Goal: Task Accomplishment & Management: Manage account settings

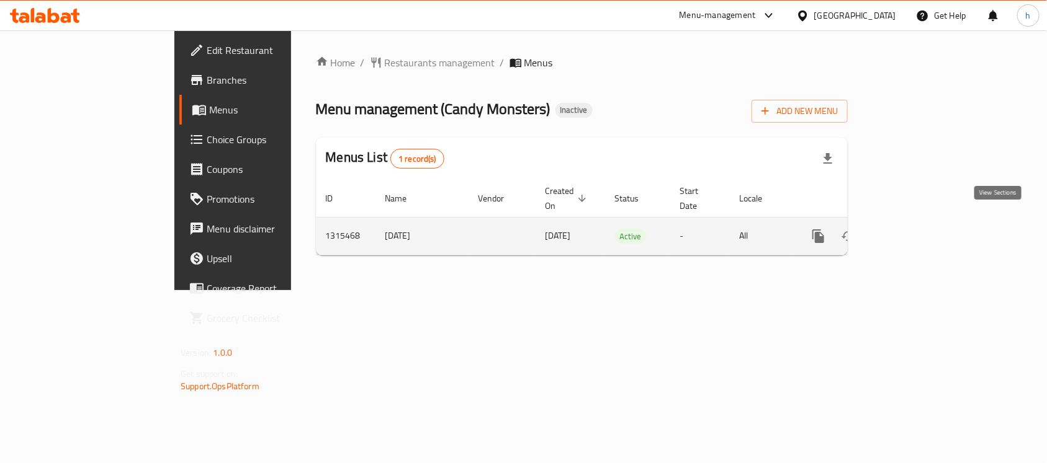
click at [915, 229] on icon "enhanced table" at bounding box center [907, 236] width 15 height 15
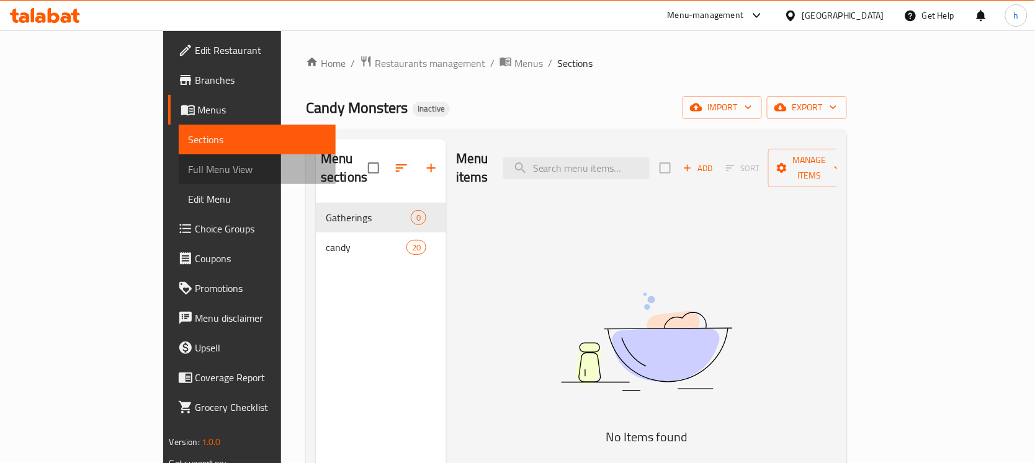
click at [189, 171] on span "Full Menu View" at bounding box center [258, 169] width 138 height 15
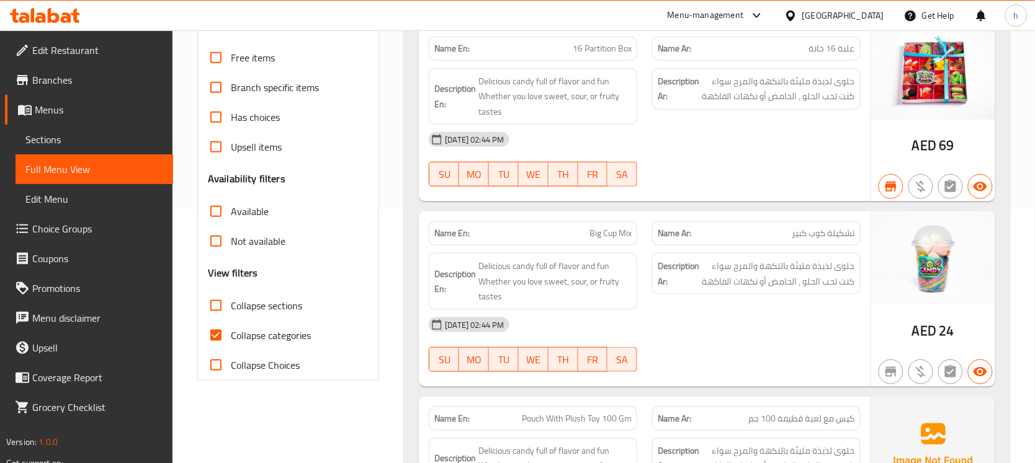
scroll to position [310, 0]
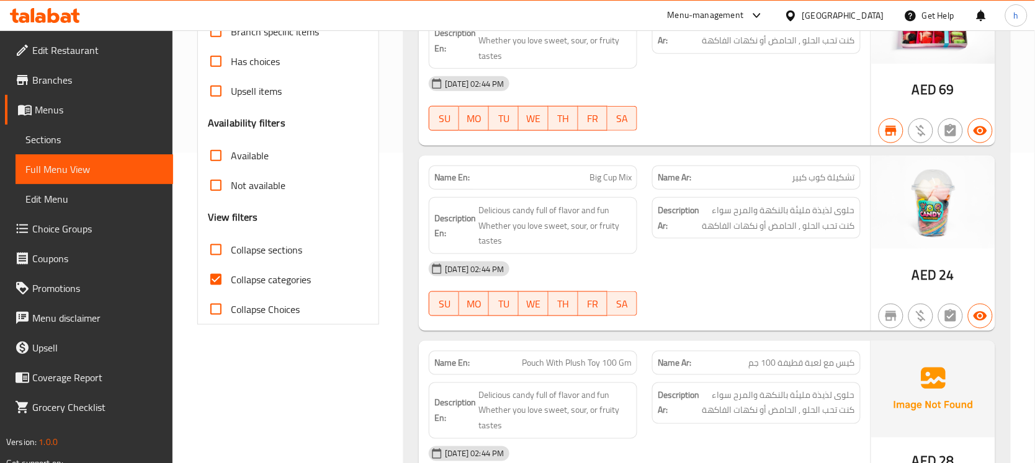
click at [215, 277] on input "Collapse categories" at bounding box center [216, 280] width 30 height 30
checkbox input "false"
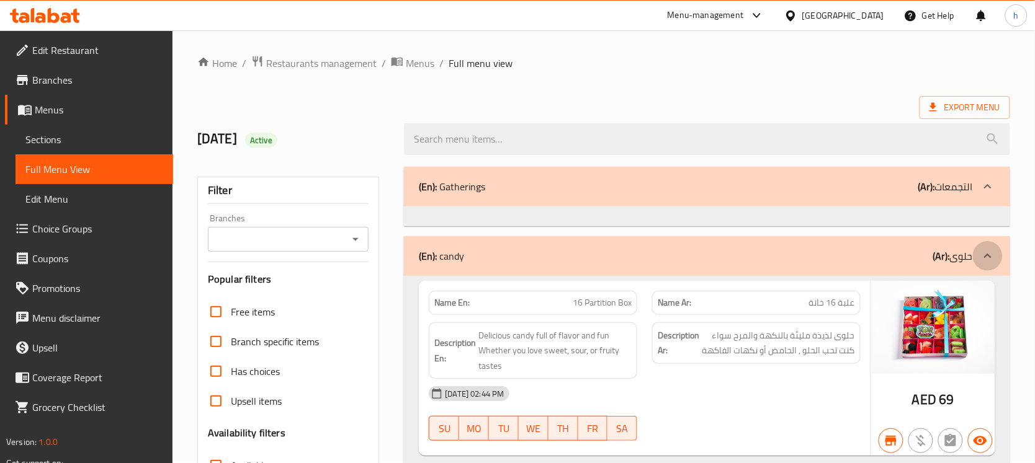
click at [993, 250] on icon at bounding box center [987, 256] width 15 height 15
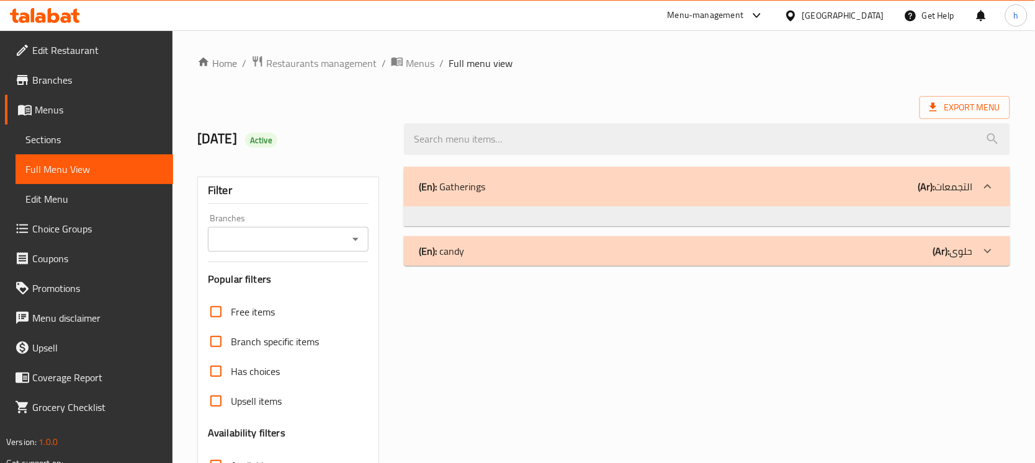
click at [993, 250] on icon at bounding box center [987, 251] width 15 height 15
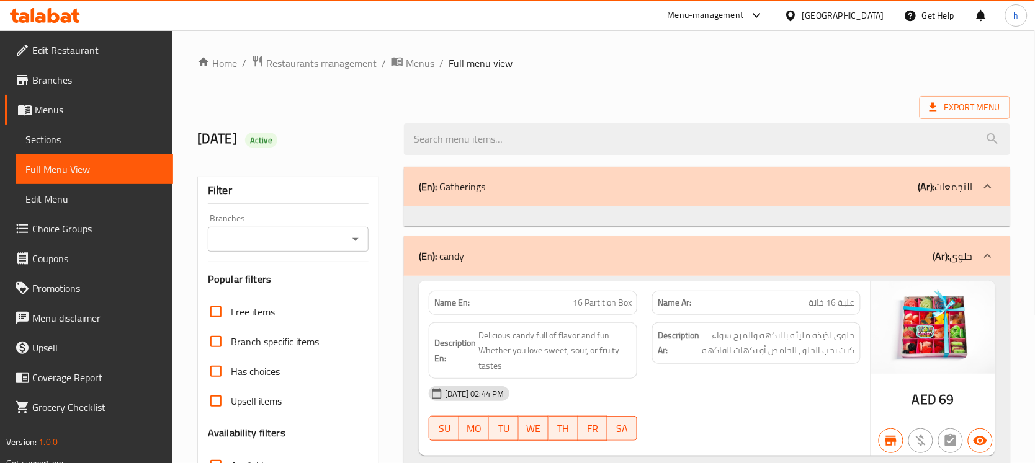
click at [986, 184] on icon at bounding box center [987, 186] width 15 height 15
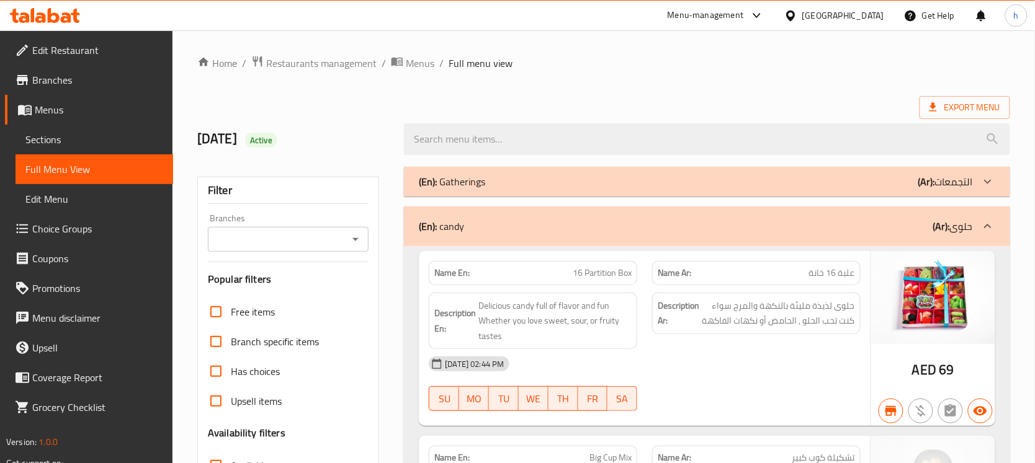
click at [986, 184] on icon at bounding box center [987, 181] width 15 height 15
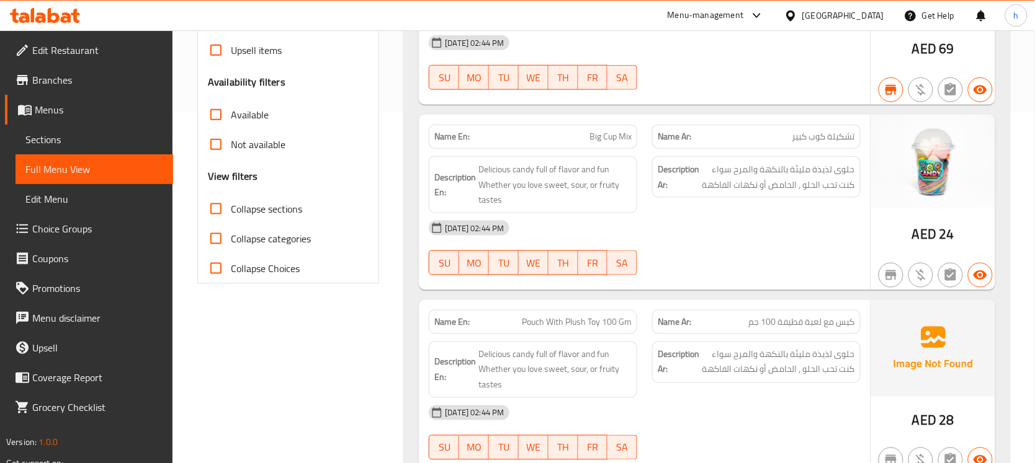
scroll to position [388, 0]
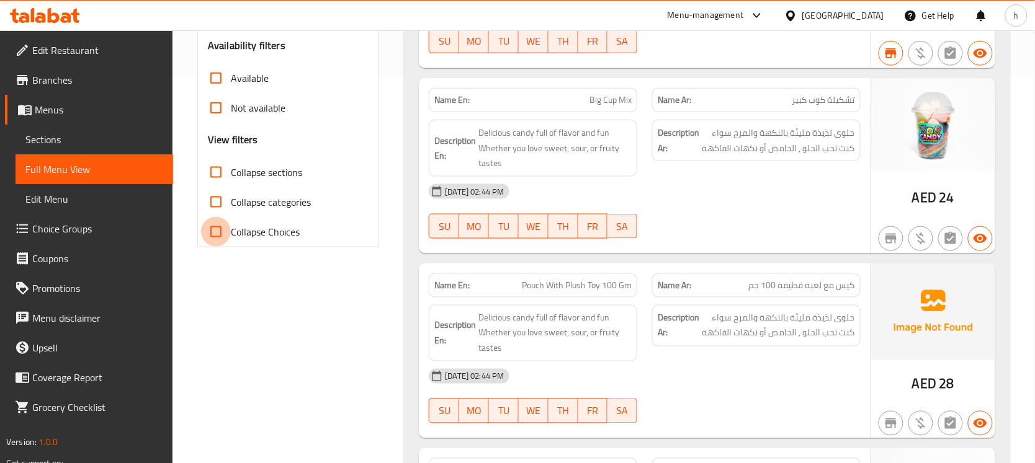
click at [215, 231] on input "Collapse Choices" at bounding box center [216, 232] width 30 height 30
checkbox input "true"
click at [214, 203] on input "Collapse categories" at bounding box center [216, 202] width 30 height 30
checkbox input "true"
click at [215, 175] on input "Collapse sections" at bounding box center [216, 173] width 30 height 30
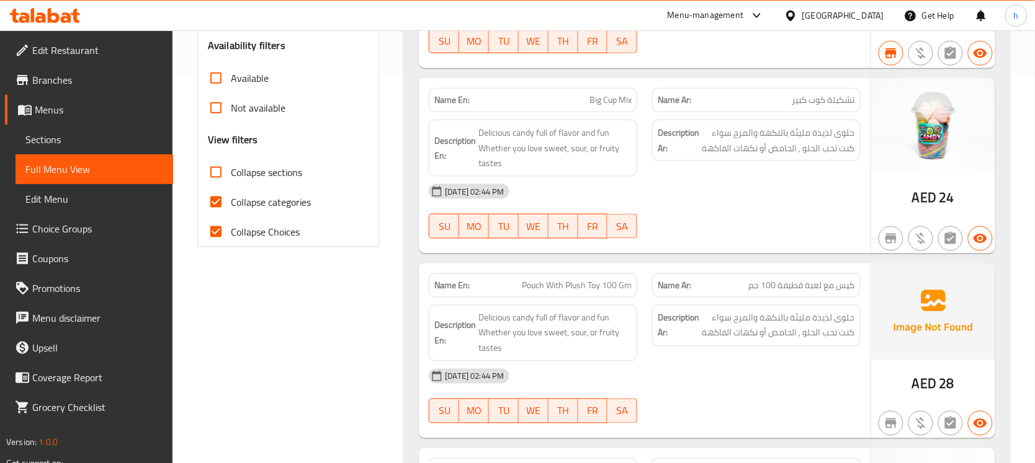
checkbox input "true"
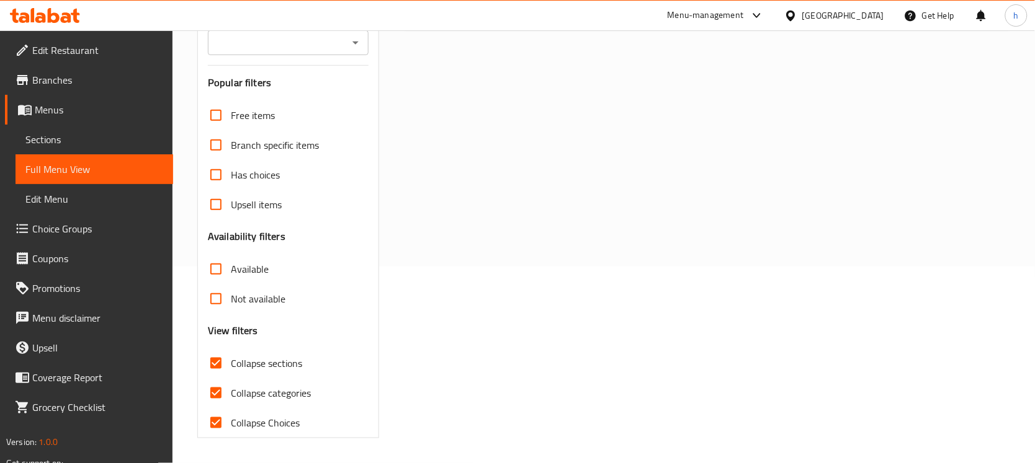
scroll to position [197, 0]
click at [215, 425] on input "Collapse Choices" at bounding box center [216, 423] width 30 height 30
checkbox input "false"
click at [214, 394] on input "Collapse categories" at bounding box center [216, 393] width 30 height 30
checkbox input "false"
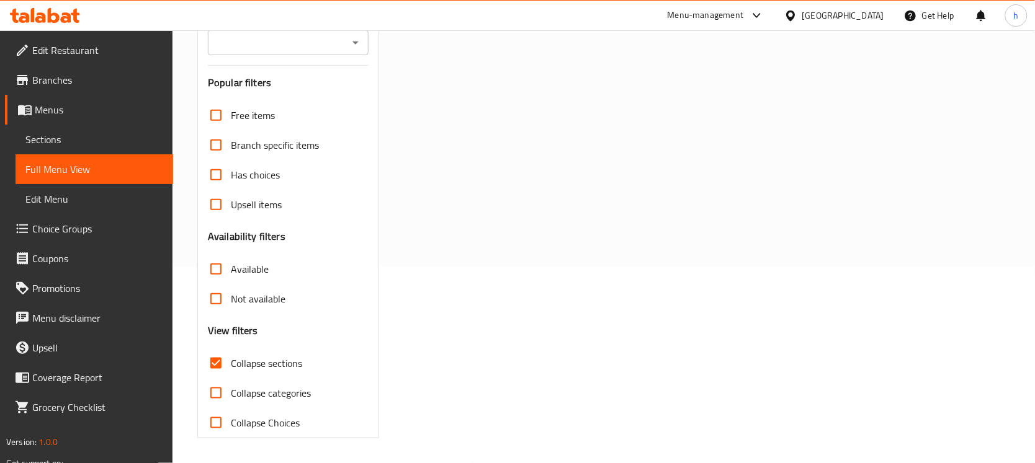
click at [217, 358] on input "Collapse sections" at bounding box center [216, 364] width 30 height 30
checkbox input "false"
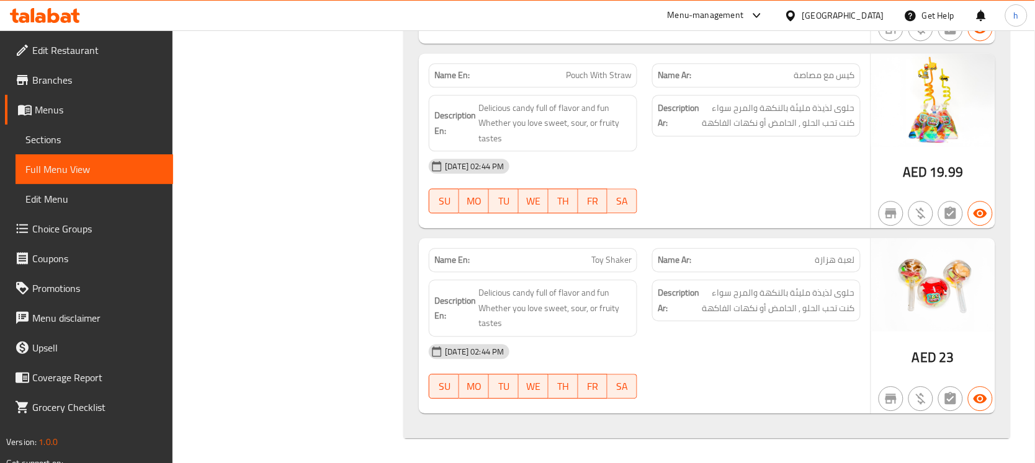
scroll to position [3184, 0]
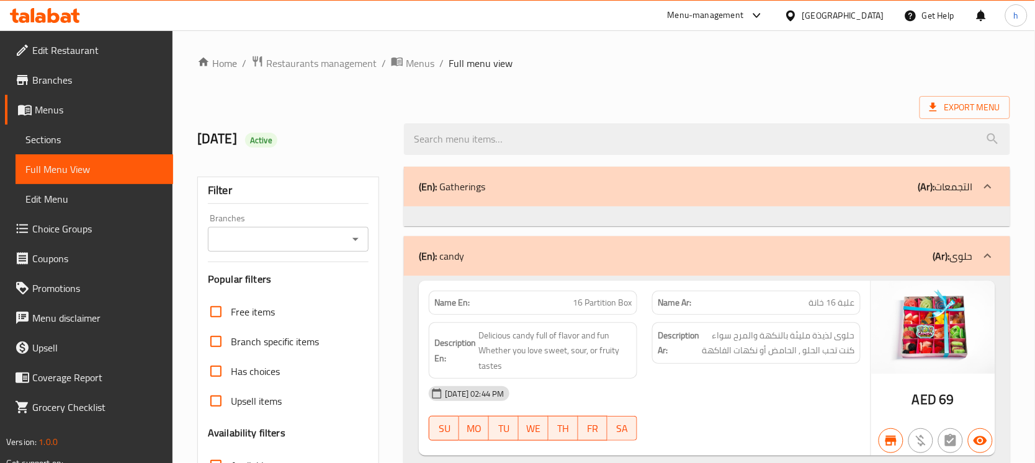
click at [63, 84] on span "Branches" at bounding box center [97, 80] width 131 height 15
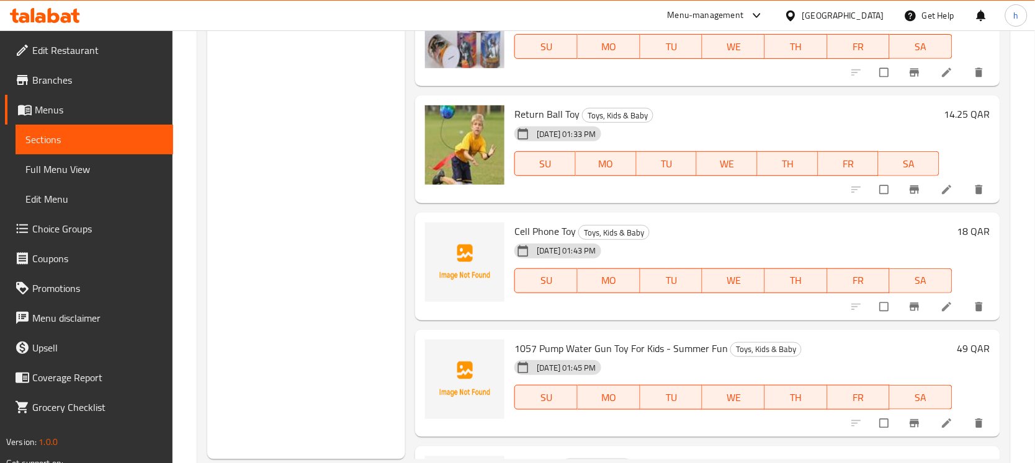
scroll to position [6244, 0]
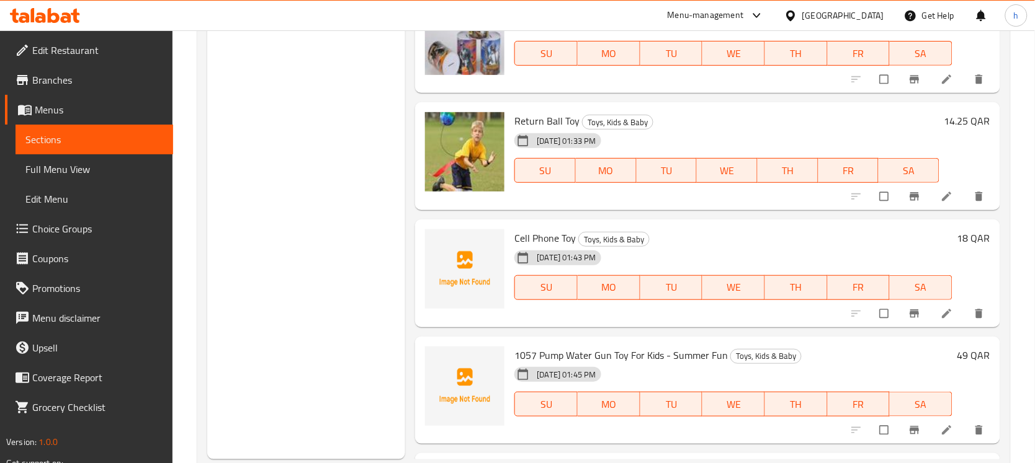
click at [543, 231] on span "Cell Phone Toy" at bounding box center [544, 238] width 61 height 19
copy h6 "Cell Phone Toy"
drag, startPoint x: 535, startPoint y: 349, endPoint x: 517, endPoint y: 351, distance: 18.7
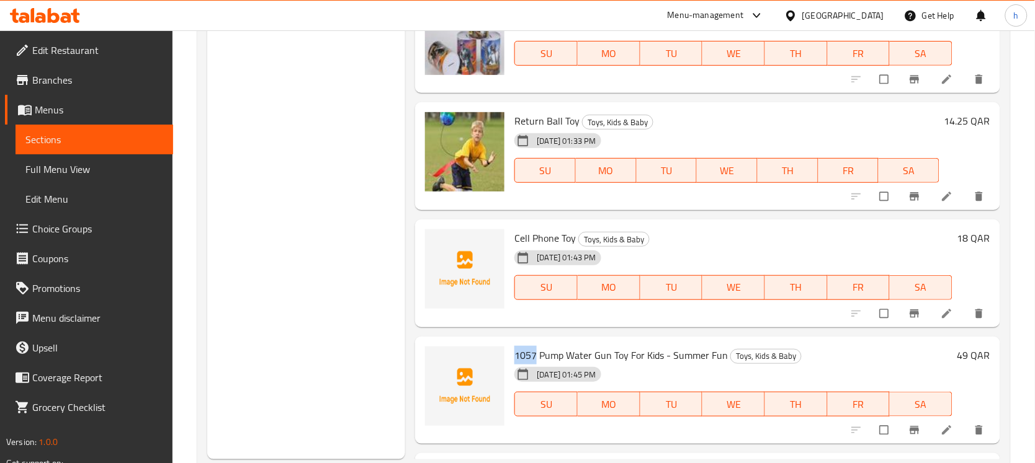
click at [517, 351] on span "1057 Pump Water Gun Toy For Kids - Summer Fun" at bounding box center [620, 355] width 213 height 19
copy span "1057"
click at [557, 355] on span "1057 Pump Water Gun Toy For Kids - Summer Fun" at bounding box center [620, 355] width 213 height 19
copy span "Pump"
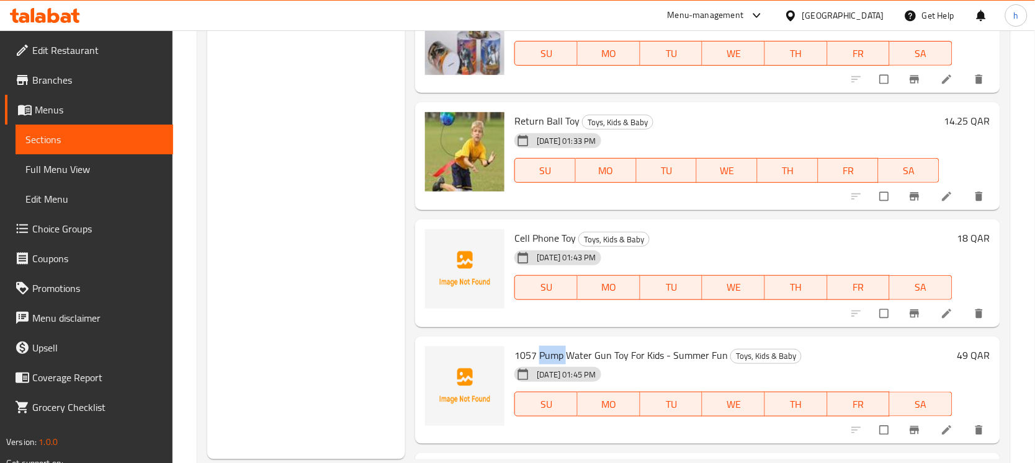
click at [579, 355] on span "1057 Pump Water Gun Toy For Kids - Summer Fun" at bounding box center [620, 355] width 213 height 19
copy span "Water"
click at [606, 352] on span "1057 Pump Water Gun Toy For Kids - Summer Fun" at bounding box center [620, 355] width 213 height 19
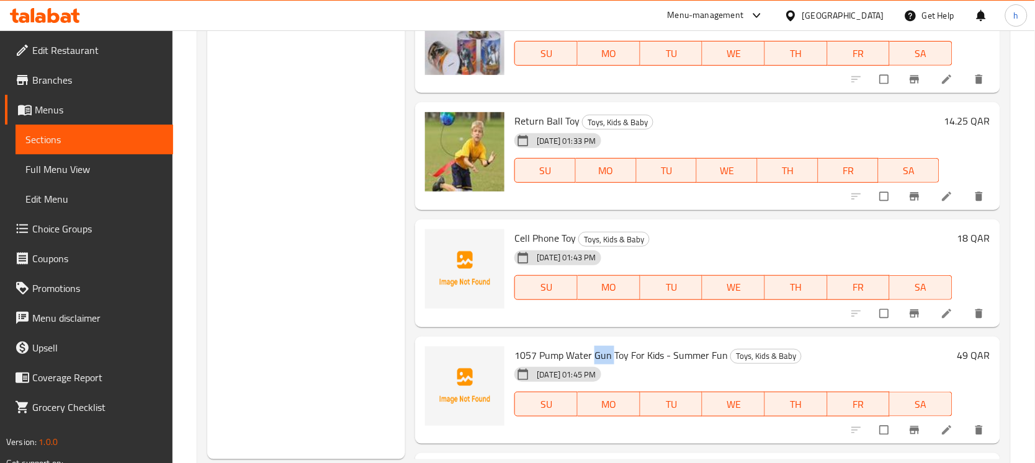
copy span "Gun"
drag, startPoint x: 672, startPoint y: 352, endPoint x: 723, endPoint y: 355, distance: 51.0
click at [723, 355] on span "1057 Pump Water Gun Toy For Kids - Summer Fun" at bounding box center [620, 355] width 213 height 19
copy span "Summer Fun"
click at [612, 357] on span "1057 Pump Water Gun Toy For Kids - Summer Fun" at bounding box center [620, 355] width 213 height 19
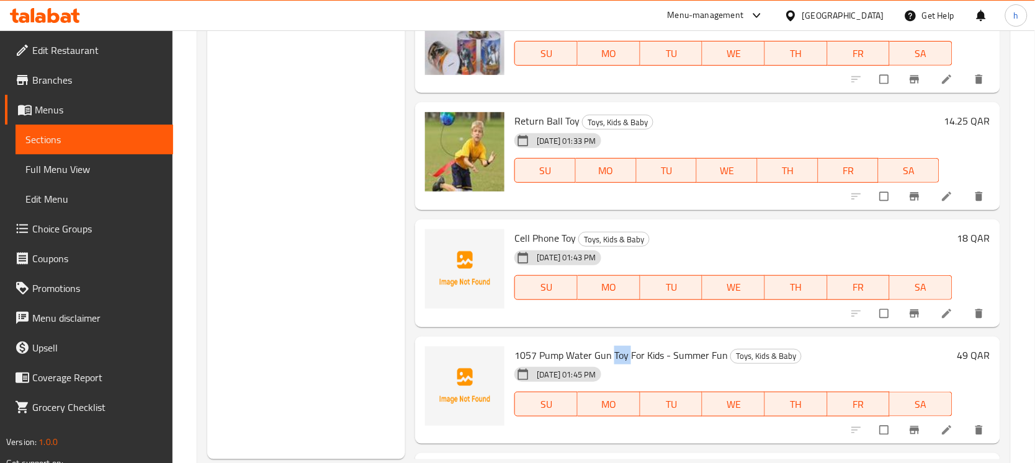
click at [612, 357] on span "1057 Pump Water Gun Toy For Kids - Summer Fun" at bounding box center [620, 355] width 213 height 19
copy h6 "1057 Pump Water Gun Toy For Kids - Summer Fun"
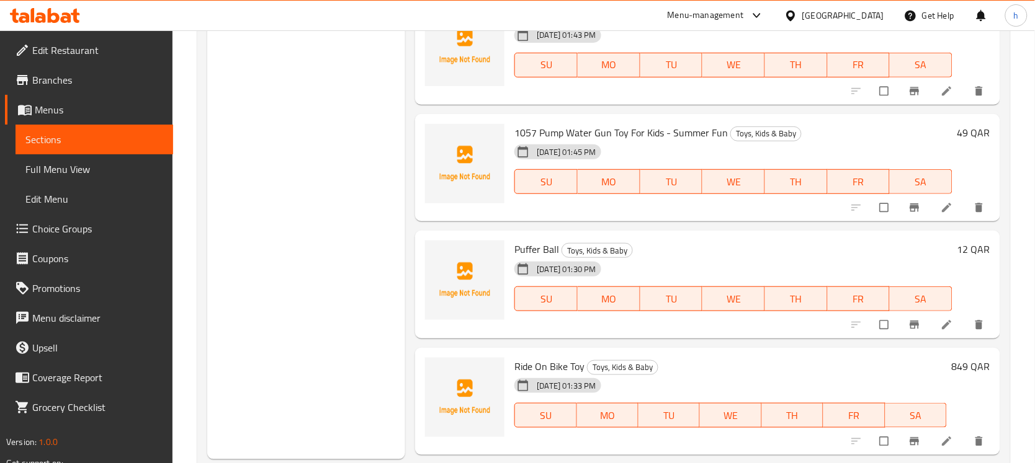
scroll to position [6477, 0]
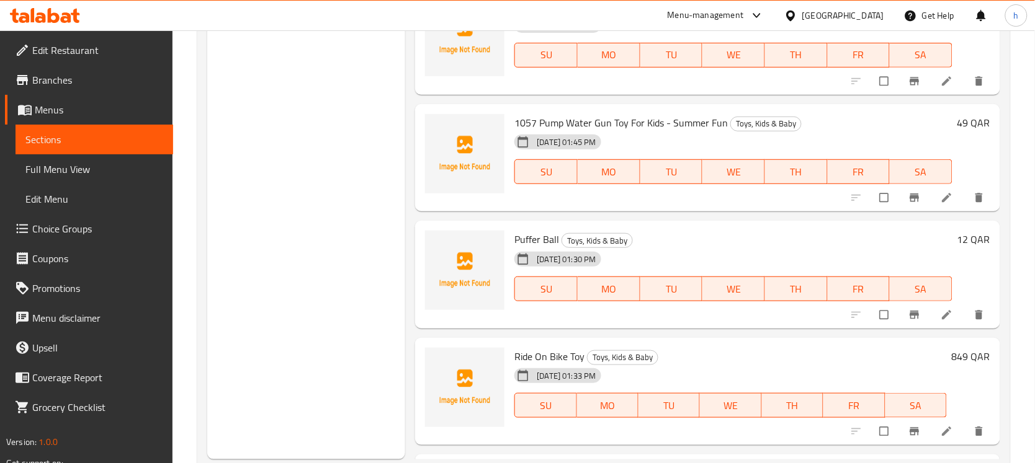
click at [537, 236] on span "Puffer Ball" at bounding box center [536, 239] width 45 height 19
copy h6 "Puffer Ball"
click at [540, 354] on span "Ride On Bike Toy" at bounding box center [549, 356] width 70 height 19
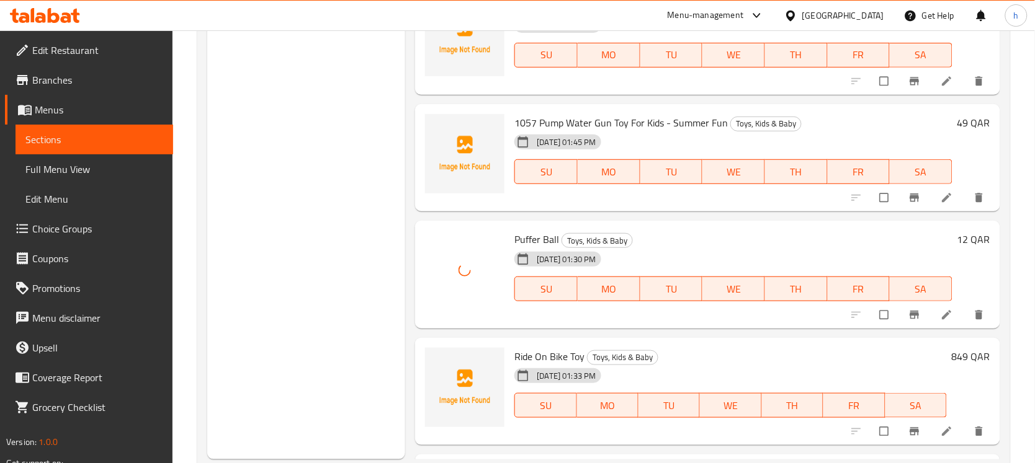
click at [540, 354] on span "Ride On Bike Toy" at bounding box center [549, 356] width 70 height 19
copy h6 "Ride On Bike Toy"
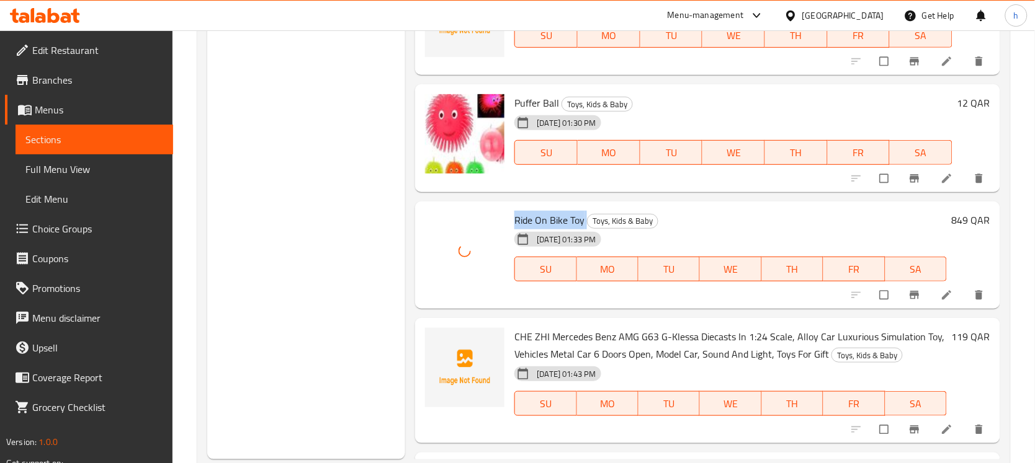
scroll to position [6710, 0]
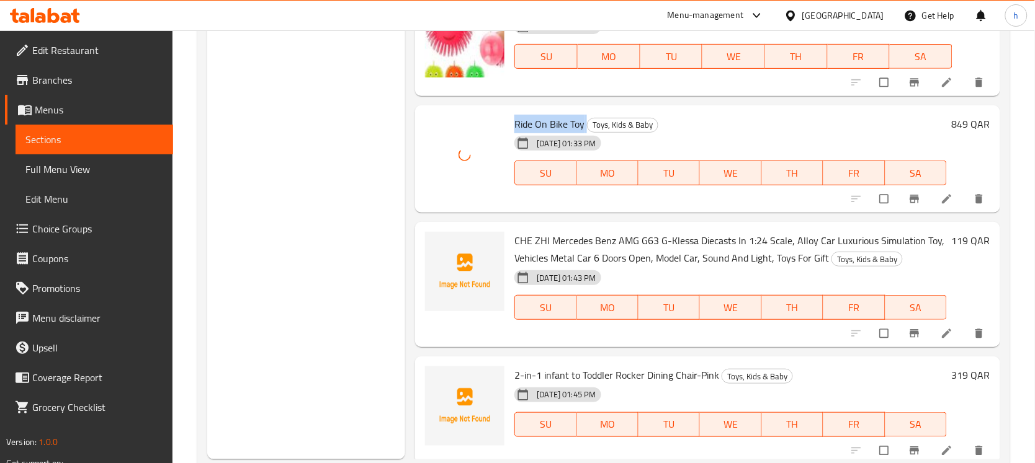
click at [516, 236] on span "CHE ZHI Mercedes Benz AMG G63 G-Klessa Diecasts In 1:24 Scale, Alloy Car Luxuri…" at bounding box center [729, 249] width 430 height 36
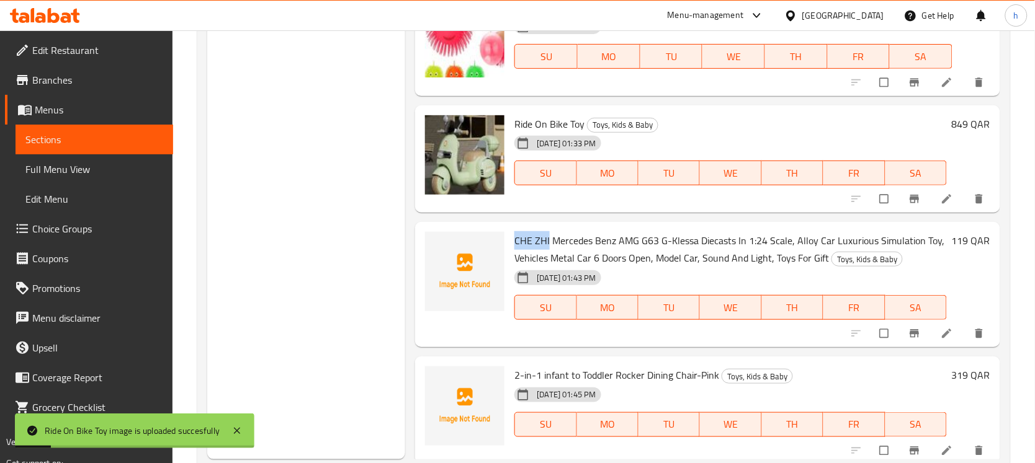
copy span "CHE ZHI"
click at [590, 242] on span "CHE ZHI Mercedes Benz AMG G63 G-Klessa Diecasts In 1:24 Scale, Alloy Car Luxuri…" at bounding box center [729, 249] width 430 height 36
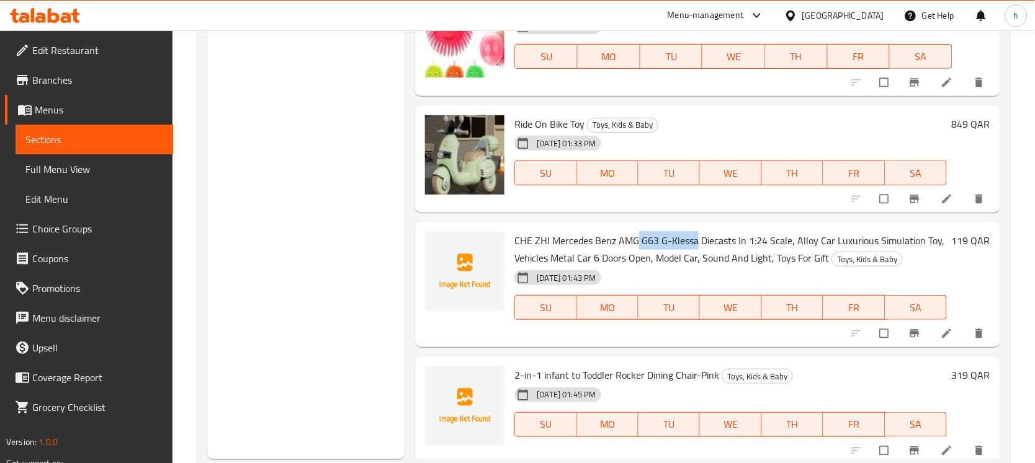
drag, startPoint x: 638, startPoint y: 236, endPoint x: 695, endPoint y: 240, distance: 57.2
click at [695, 240] on span "CHE ZHI Mercedes Benz AMG G63 G-Klessa Diecasts In 1:24 Scale, Alloy Car Luxuri…" at bounding box center [729, 249] width 430 height 36
click at [573, 239] on span "CHE ZHI Mercedes Benz AMG G63 G-Klessa Diecasts In 1:24 Scale, Alloy Car Luxuri…" at bounding box center [729, 249] width 430 height 36
click at [603, 238] on span "CHE ZHI Mercedes Benz AMG G63 G-Klessa Diecasts In 1:24 Scale, Alloy Car Luxuri…" at bounding box center [729, 249] width 430 height 36
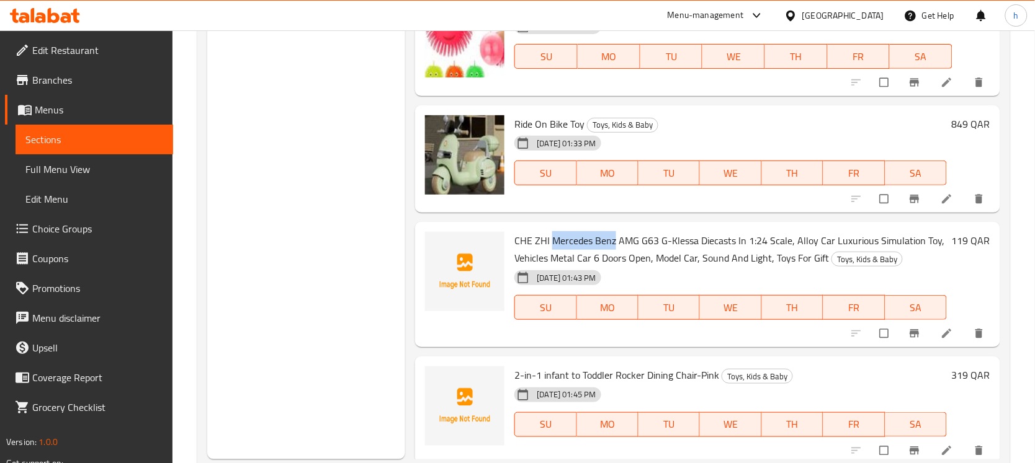
drag, startPoint x: 614, startPoint y: 238, endPoint x: 555, endPoint y: 236, distance: 58.9
click at [555, 236] on span "CHE ZHI Mercedes Benz AMG G63 G-Klessa Diecasts In 1:24 Scale, Alloy Car Luxuri…" at bounding box center [729, 249] width 430 height 36
click at [636, 257] on span "CHE ZHI Mercedes Benz AMG G63 G-Klessa Diecasts In 1:24 Scale, Alloy Car Luxuri…" at bounding box center [729, 249] width 430 height 36
click at [643, 256] on span "CHE ZHI Mercedes Benz AMG G63 G-Klessa Diecasts In 1:24 Scale, Alloy Car Luxuri…" at bounding box center [729, 249] width 430 height 36
drag, startPoint x: 643, startPoint y: 256, endPoint x: 612, endPoint y: 257, distance: 31.1
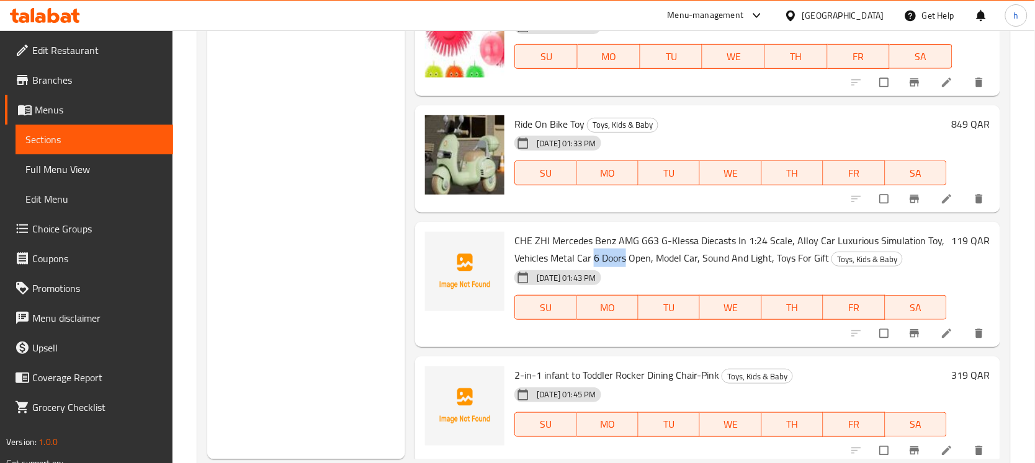
click at [612, 257] on span "CHE ZHI Mercedes Benz AMG G63 G-Klessa Diecasts In 1:24 Scale, Alloy Car Luxuri…" at bounding box center [729, 249] width 430 height 36
click at [752, 257] on span "CHE ZHI Mercedes Benz AMG G63 G-Klessa Diecasts In 1:24 Scale, Alloy Car Luxuri…" at bounding box center [729, 249] width 430 height 36
click at [563, 239] on span "CHE ZHI Mercedes Benz AMG G63 G-Klessa Diecasts In 1:24 Scale, Alloy Car Luxuri…" at bounding box center [729, 249] width 430 height 36
drag, startPoint x: 656, startPoint y: 239, endPoint x: 641, endPoint y: 243, distance: 15.8
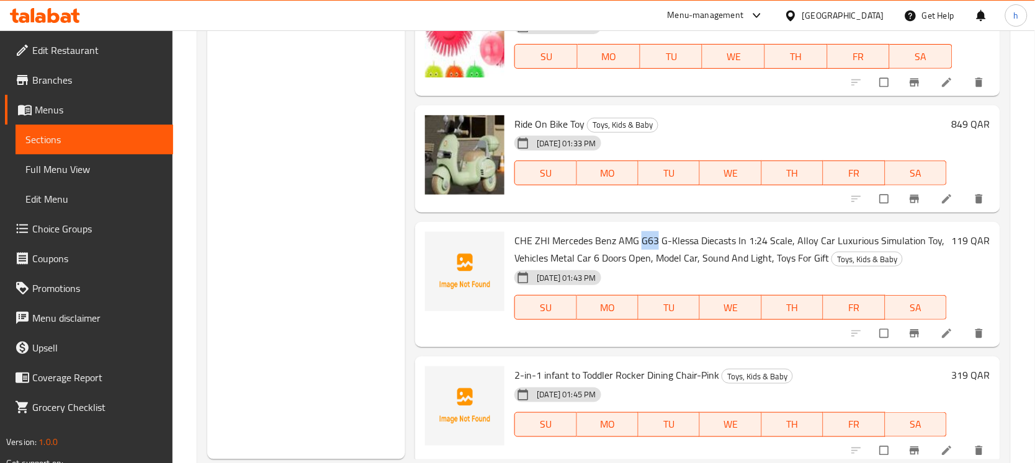
click at [641, 243] on span "CHE ZHI Mercedes Benz AMG G63 G-Klessa Diecasts In 1:24 Scale, Alloy Car Luxuri…" at bounding box center [729, 249] width 430 height 36
click at [594, 239] on span "CHE ZHI Mercedes Benz AMG G63 G-Klessa Diecasts In 1:24 Scale, Alloy Car Luxuri…" at bounding box center [729, 249] width 430 height 36
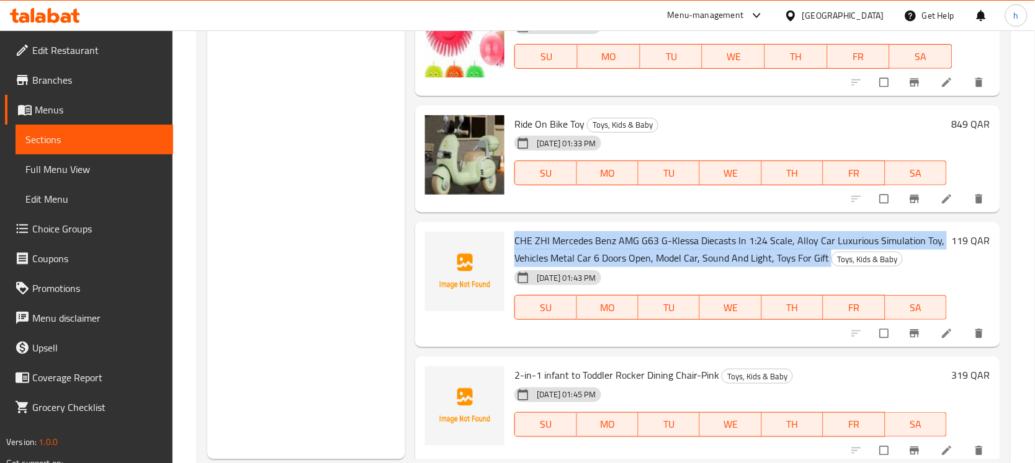
scroll to position [6787, 0]
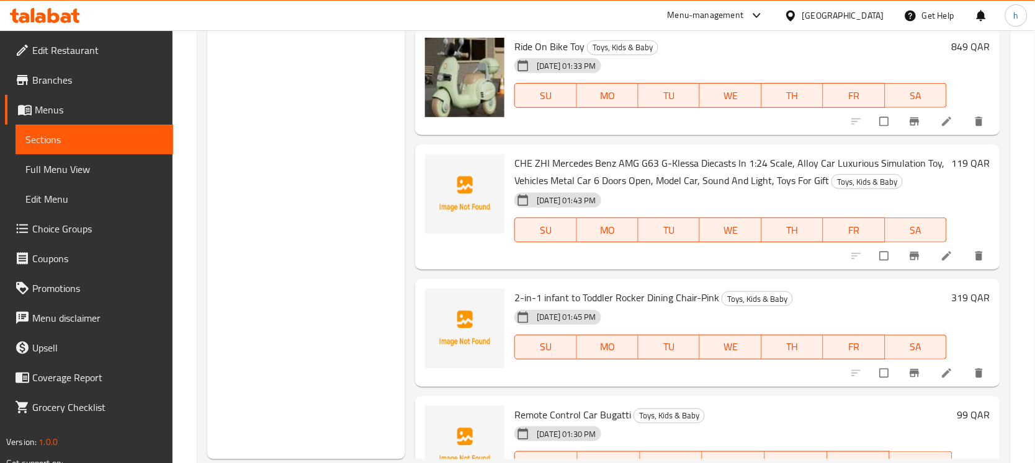
click at [616, 295] on span "2-in-1 infant to Toddler Rocker Dining Chair-Pink" at bounding box center [616, 297] width 205 height 19
drag, startPoint x: 642, startPoint y: 293, endPoint x: 717, endPoint y: 307, distance: 76.4
click at [717, 307] on div "2-in-1 infant to Toddler Rocker Dining Chair-Pink Toys, Kids & Baby [DEMOGRAPHI…" at bounding box center [730, 333] width 442 height 98
click at [695, 298] on span "2-in-1 infant to Toddler Rocker Dining Chair-Pink" at bounding box center [616, 297] width 205 height 19
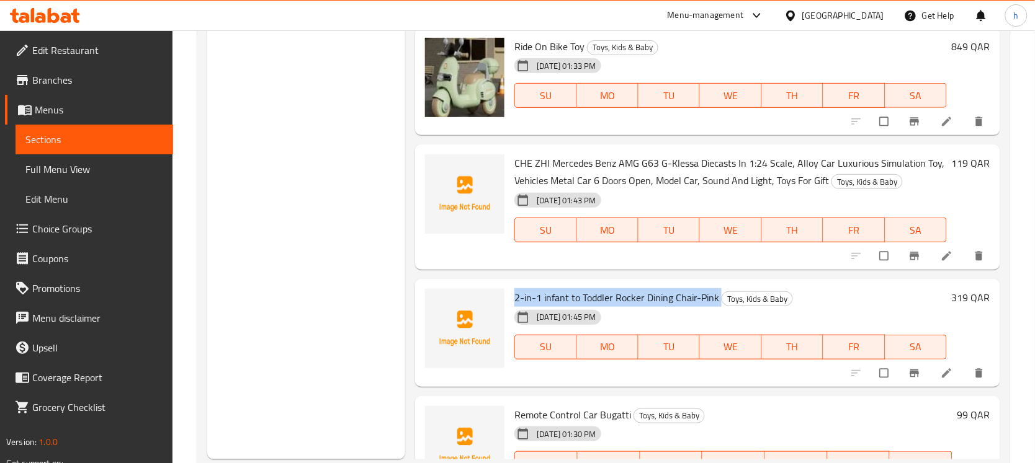
click at [695, 298] on span "2-in-1 infant to Toddler Rocker Dining Chair-Pink" at bounding box center [616, 297] width 205 height 19
drag, startPoint x: 646, startPoint y: 295, endPoint x: 717, endPoint y: 301, distance: 70.4
click at [717, 301] on span "2-in-1 infant to Toddler Rocker Dining Chair-Pink" at bounding box center [616, 297] width 205 height 19
click at [597, 290] on span "2-in-1 infant to Toddler Rocker Dining Chair-Pink" at bounding box center [616, 297] width 205 height 19
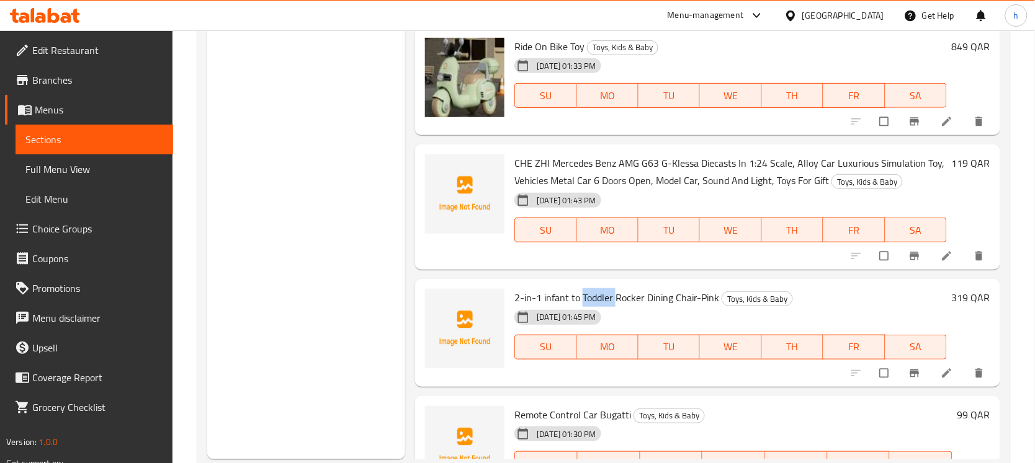
click at [597, 290] on span "2-in-1 infant to Toddler Rocker Dining Chair-Pink" at bounding box center [616, 297] width 205 height 19
click at [556, 290] on span "2-in-1 infant to Toddler Rocker Dining Chair-Pink" at bounding box center [616, 297] width 205 height 19
drag, startPoint x: 512, startPoint y: 298, endPoint x: 541, endPoint y: 298, distance: 28.5
click at [541, 298] on div "2-in-1 infant to Toddler Rocker Dining Chair-Pink Toys, Kids & Baby [DEMOGRAPHI…" at bounding box center [730, 333] width 442 height 98
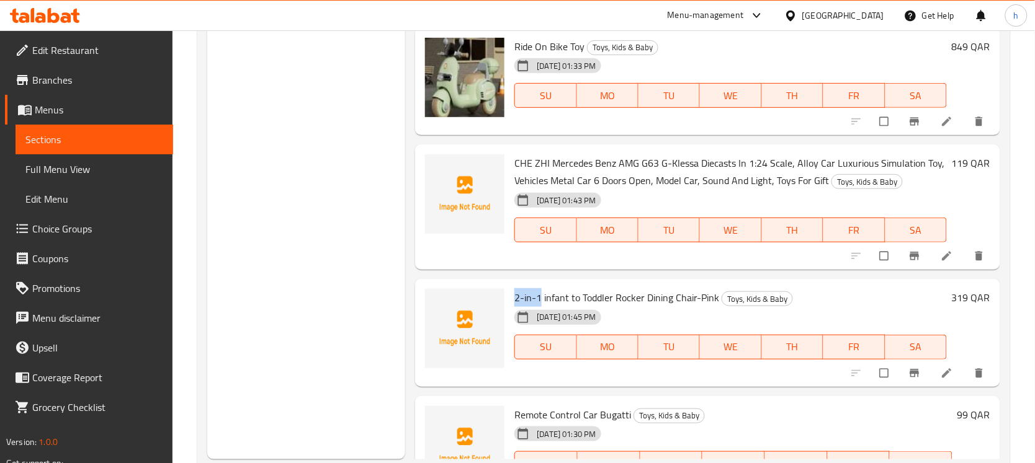
click at [576, 295] on span "2-in-1 infant to Toddler Rocker Dining Chair-Pink" at bounding box center [616, 297] width 205 height 19
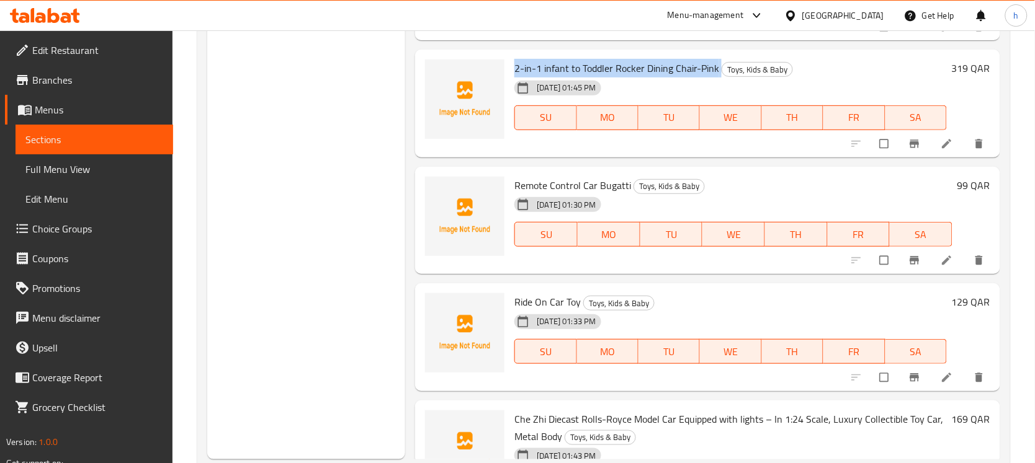
scroll to position [7020, 0]
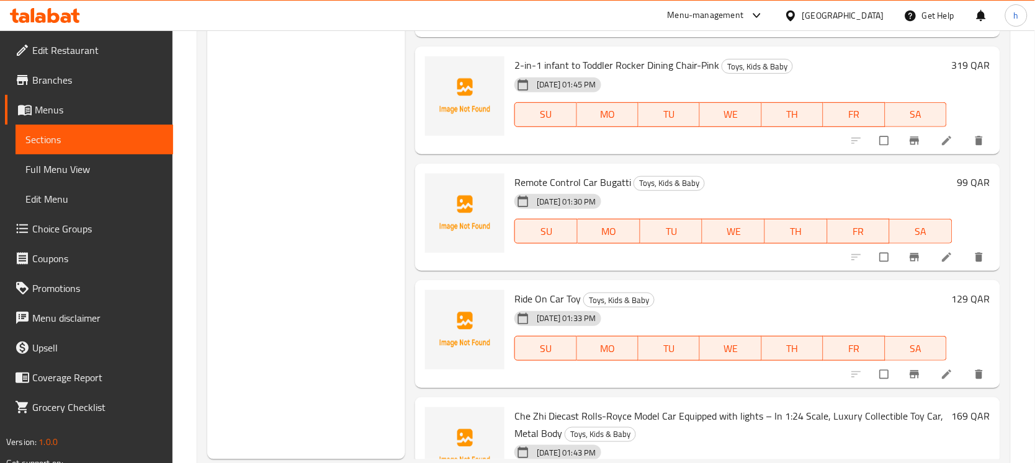
click at [565, 178] on span "Remote Control Car Bugatti" at bounding box center [572, 182] width 117 height 19
click at [584, 173] on span "Remote Control Car Bugatti" at bounding box center [572, 182] width 117 height 19
drag, startPoint x: 596, startPoint y: 174, endPoint x: 512, endPoint y: 174, distance: 83.7
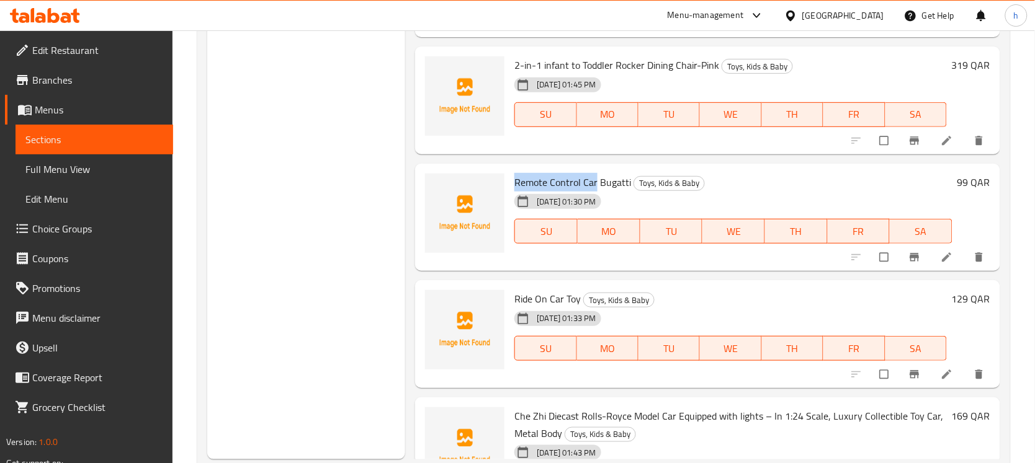
click at [512, 174] on div "Remote Control Car Bugatti Toys, Kids & Baby [DEMOGRAPHIC_DATA][DATE] 01:30 PM …" at bounding box center [732, 218] width 447 height 98
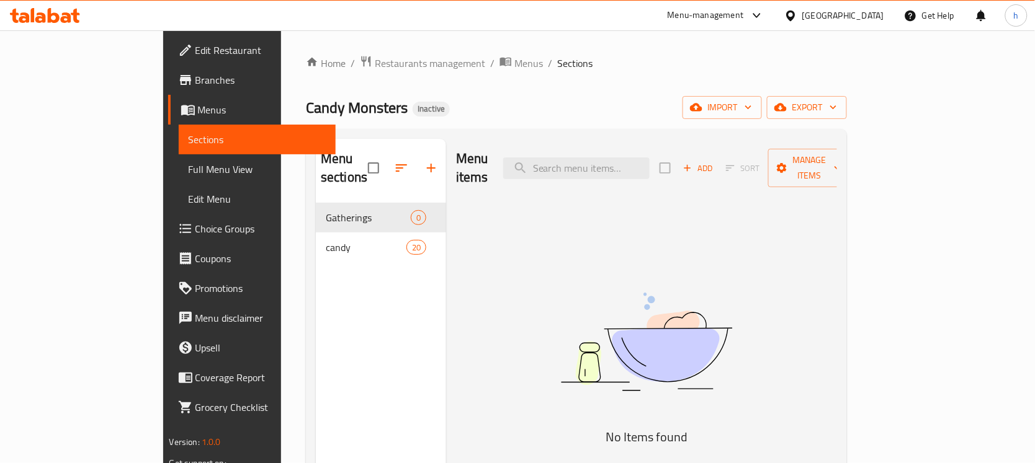
click at [195, 78] on span "Branches" at bounding box center [260, 80] width 131 height 15
